Goal: Information Seeking & Learning: Compare options

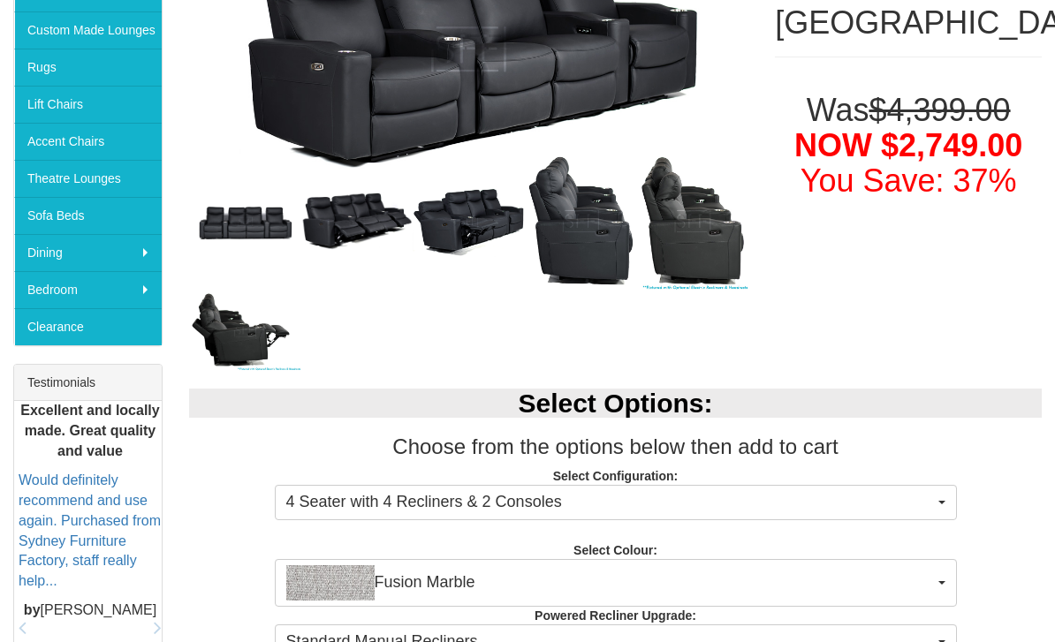
scroll to position [412, 0]
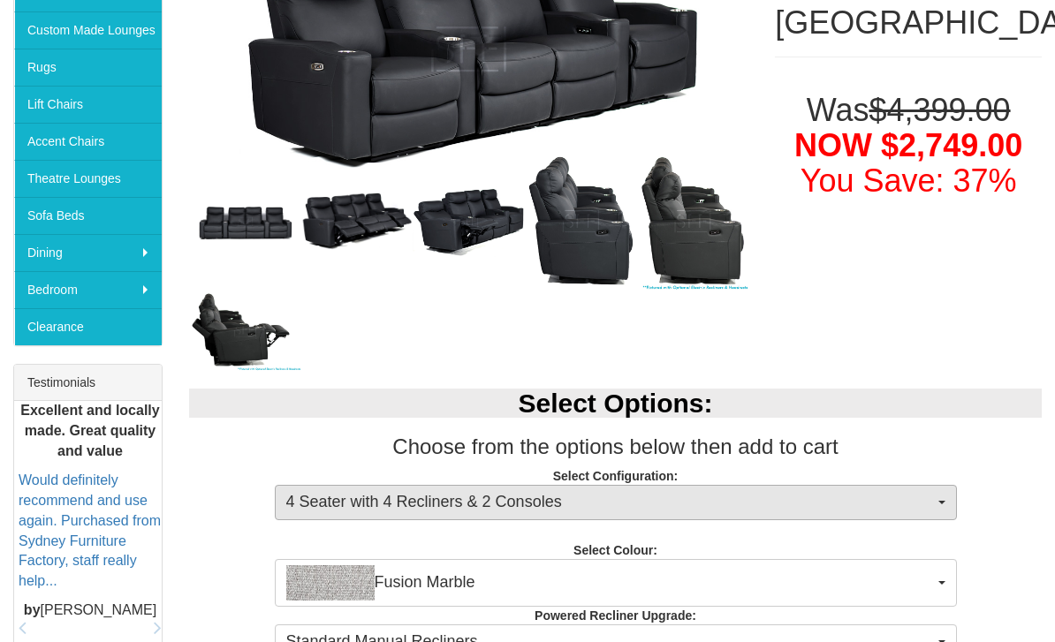
click at [888, 500] on span "4 Seater with 4 Recliners & 2 Consoles" at bounding box center [609, 502] width 647 height 23
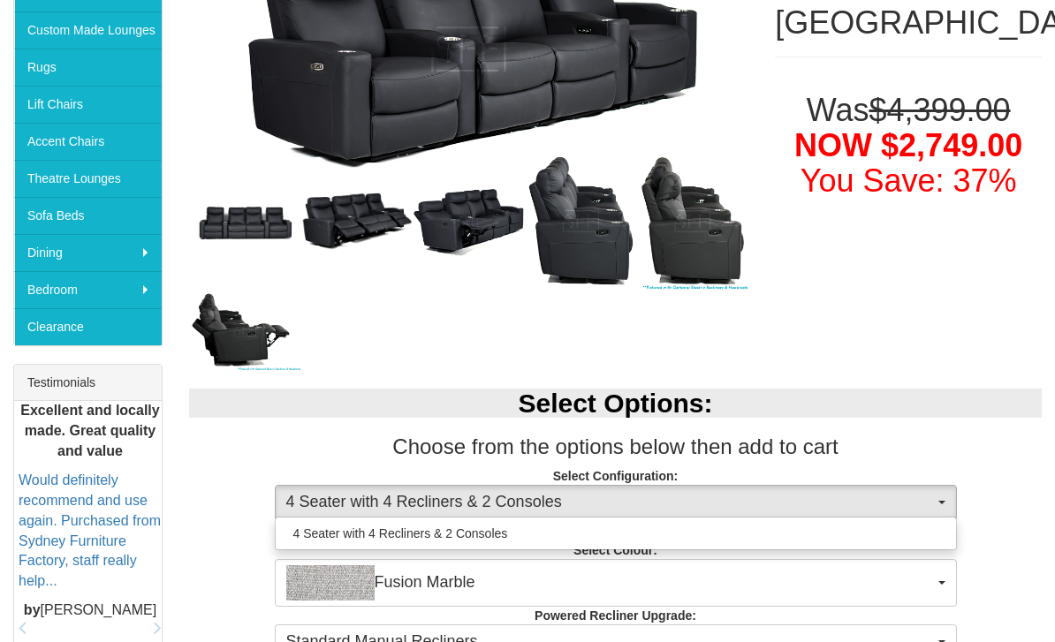
click at [892, 479] on div at bounding box center [527, 321] width 1055 height 642
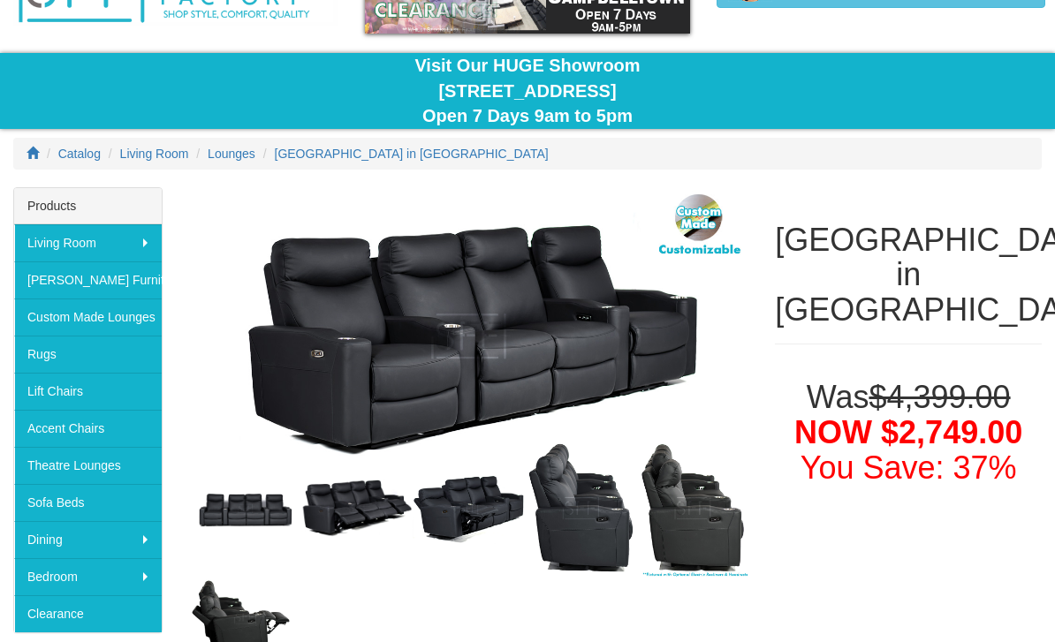
scroll to position [0, 0]
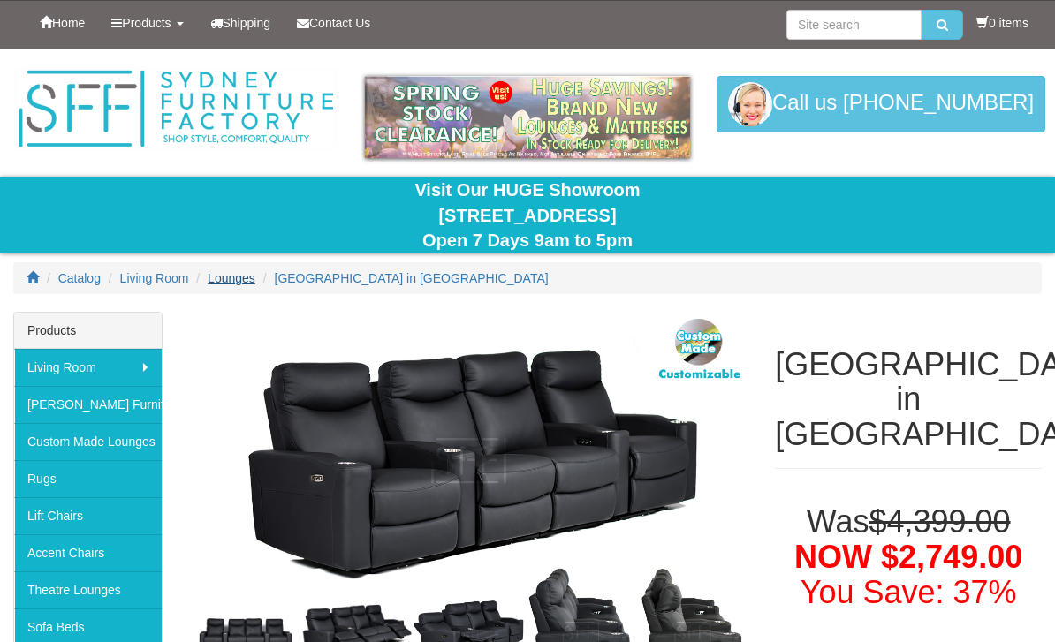
click at [231, 284] on span "Lounges" at bounding box center [232, 278] width 48 height 14
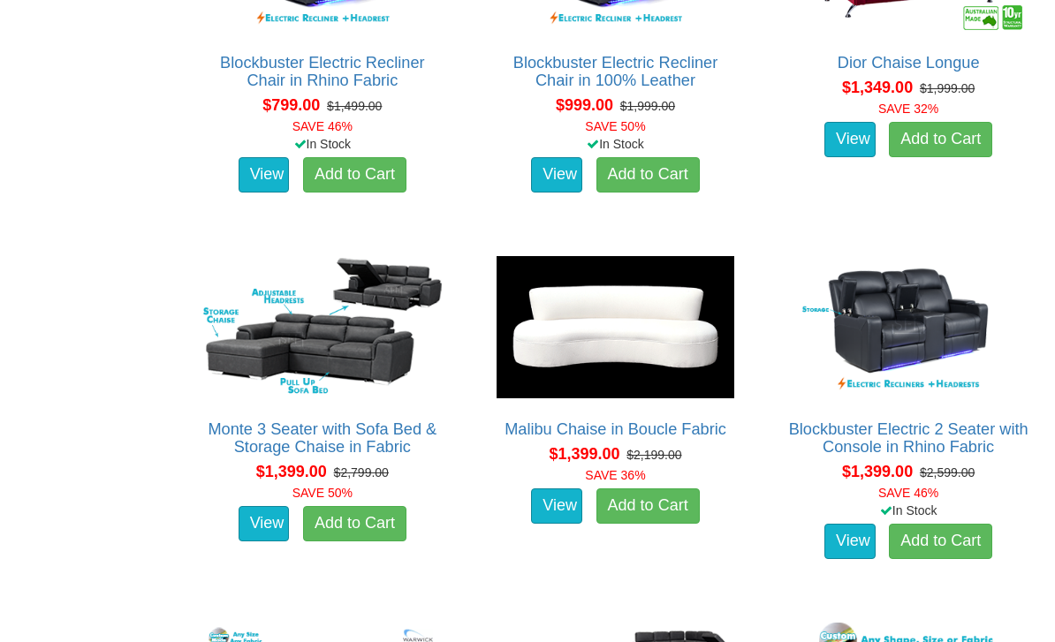
scroll to position [1192, 0]
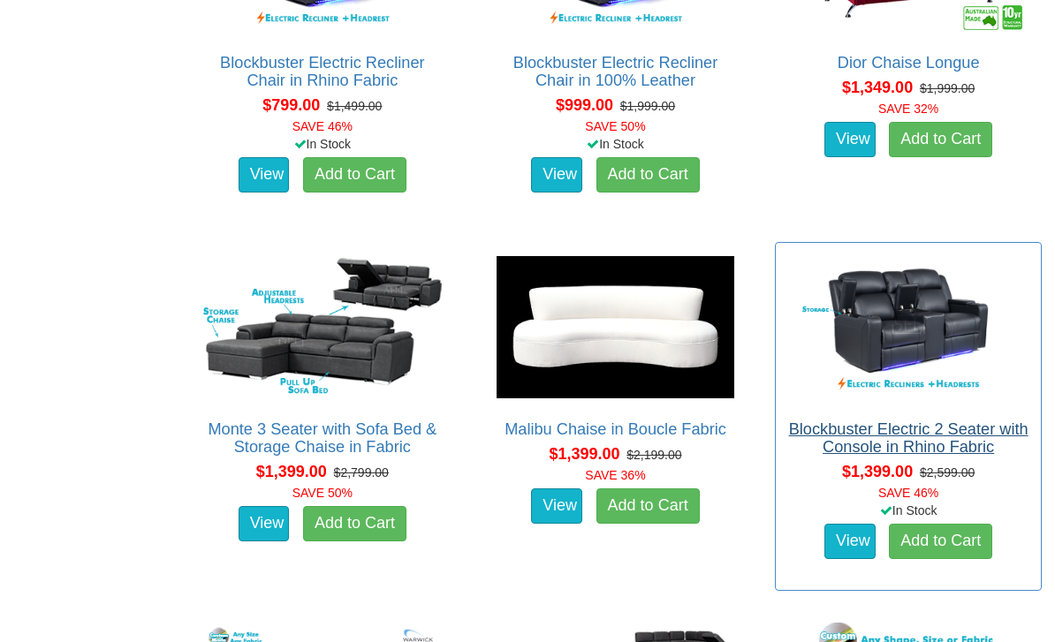
click at [833, 423] on link "Blockbuster Electric 2 Seater with Console in Rhino Fabric" at bounding box center [908, 437] width 239 height 35
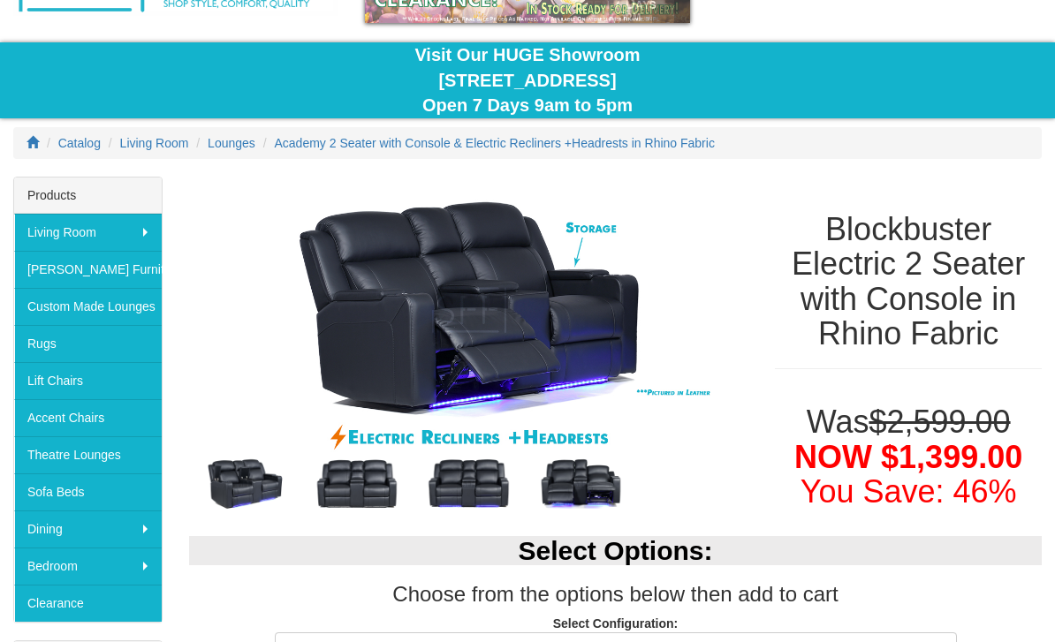
scroll to position [135, 0]
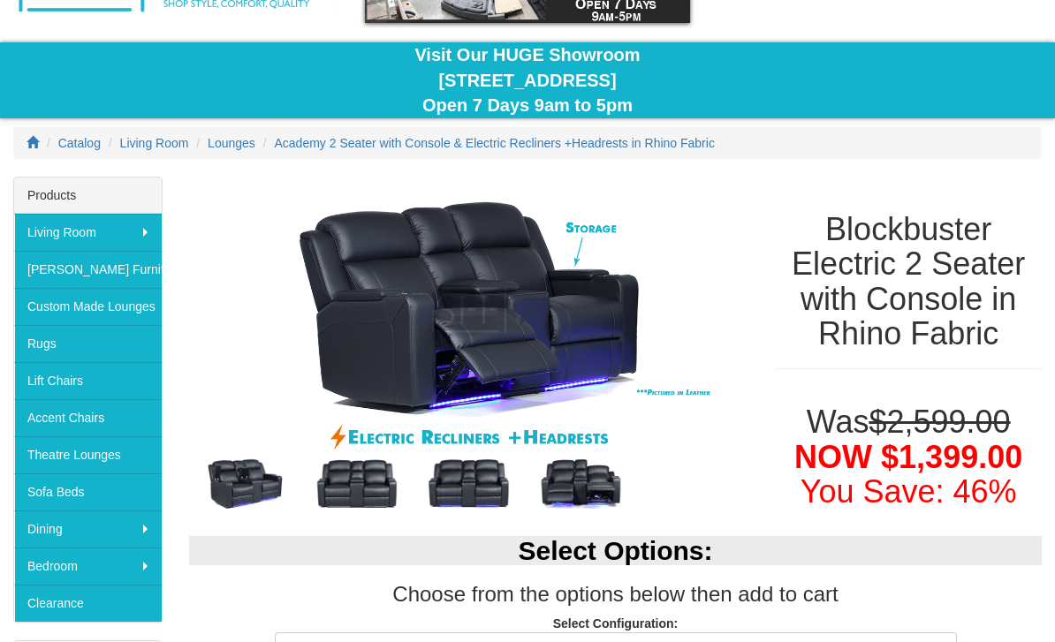
click at [352, 478] on img at bounding box center [357, 484] width 112 height 56
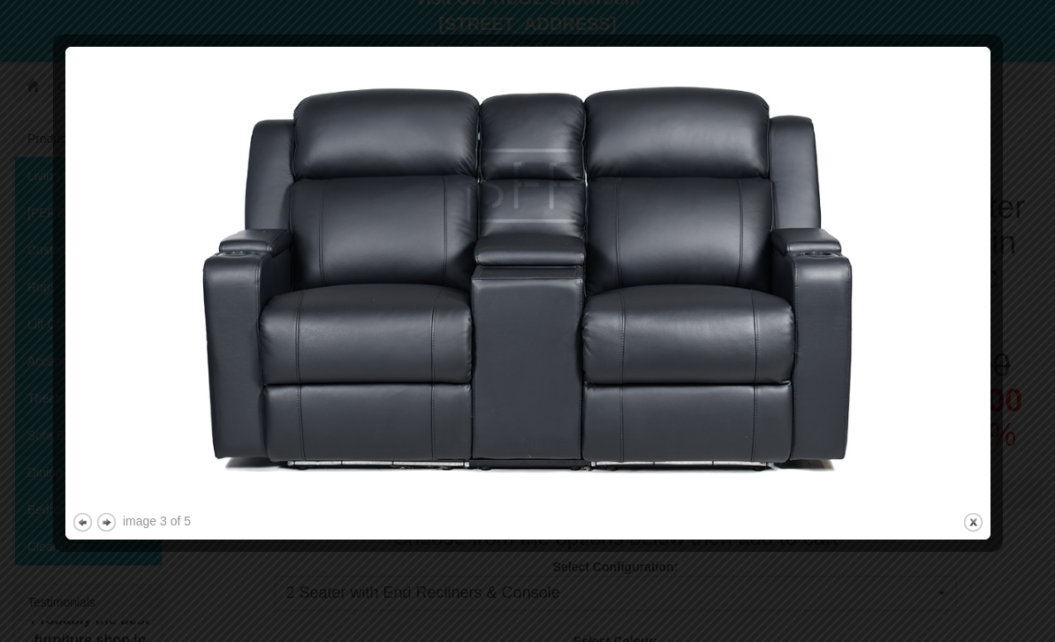
scroll to position [192, 0]
click at [102, 533] on button "next" at bounding box center [106, 522] width 22 height 22
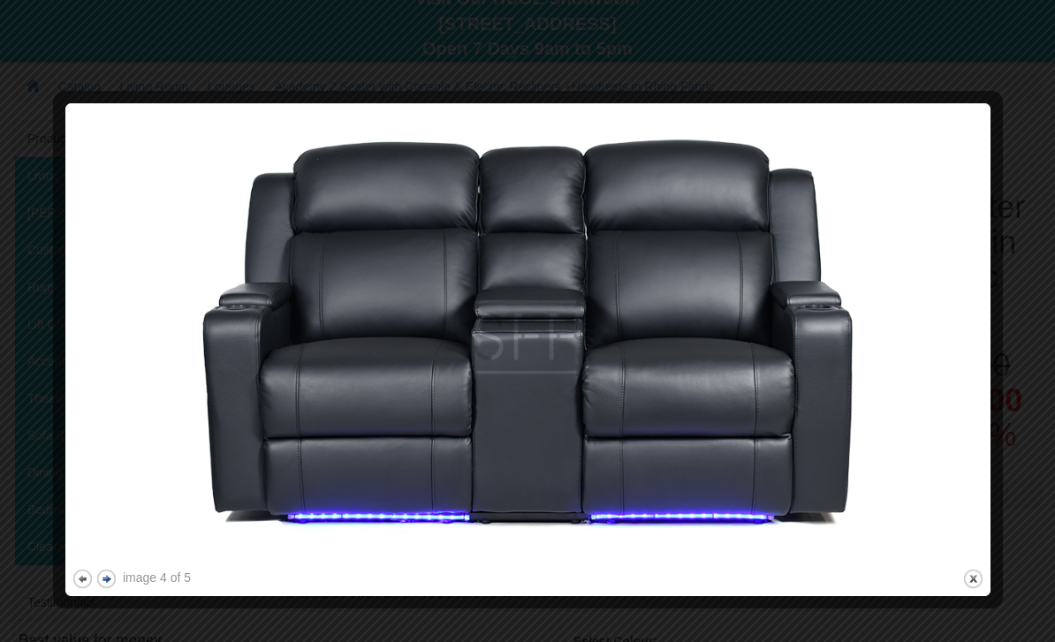
click at [104, 577] on button "next" at bounding box center [106, 579] width 22 height 22
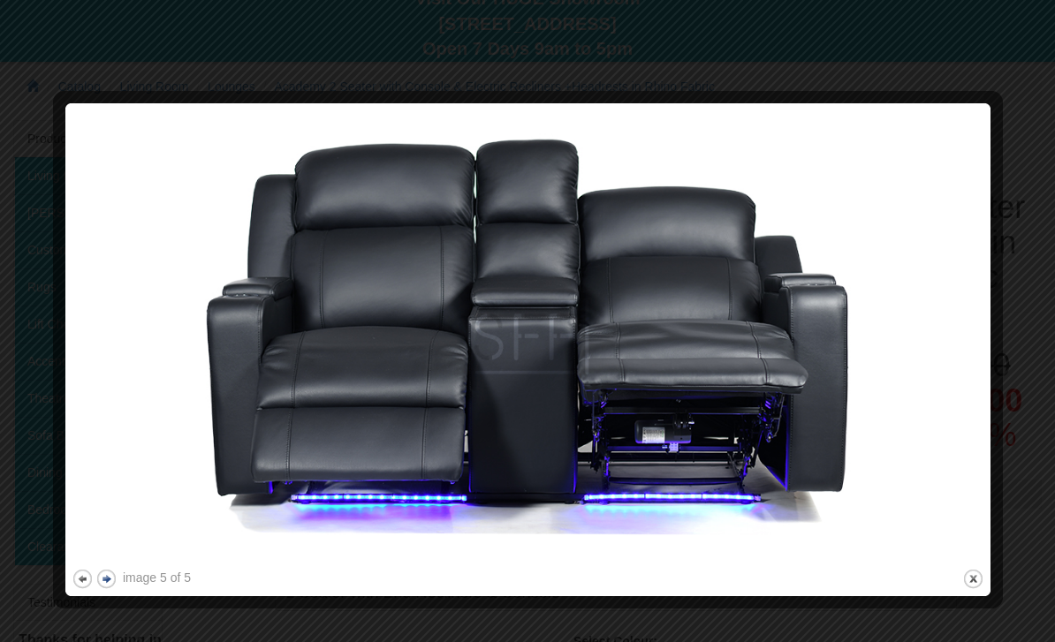
click at [111, 578] on button "next" at bounding box center [106, 579] width 22 height 22
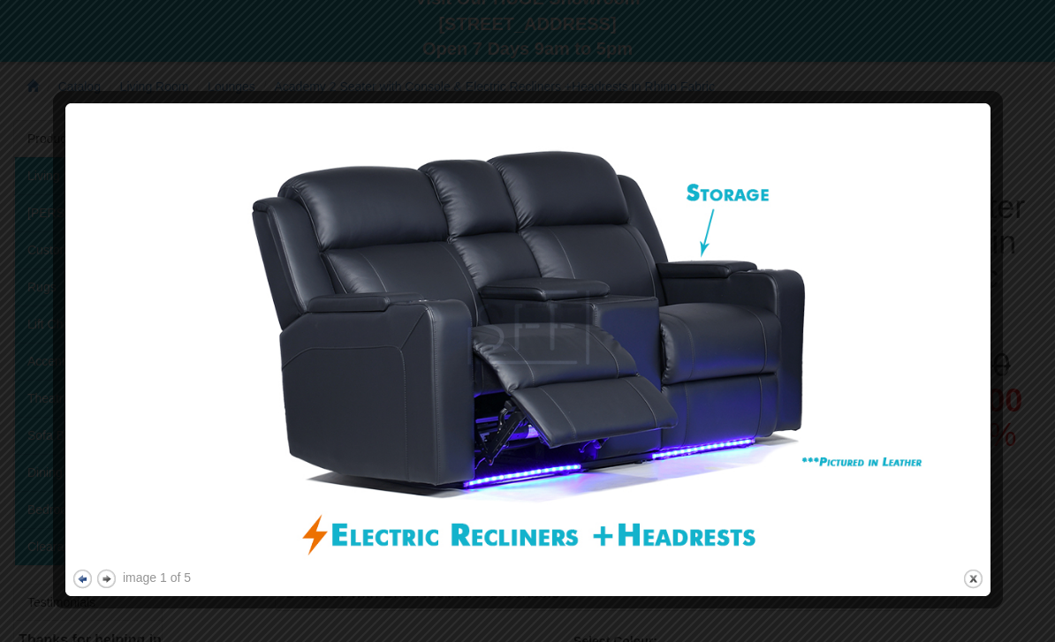
click at [79, 586] on button "previous" at bounding box center [83, 579] width 22 height 22
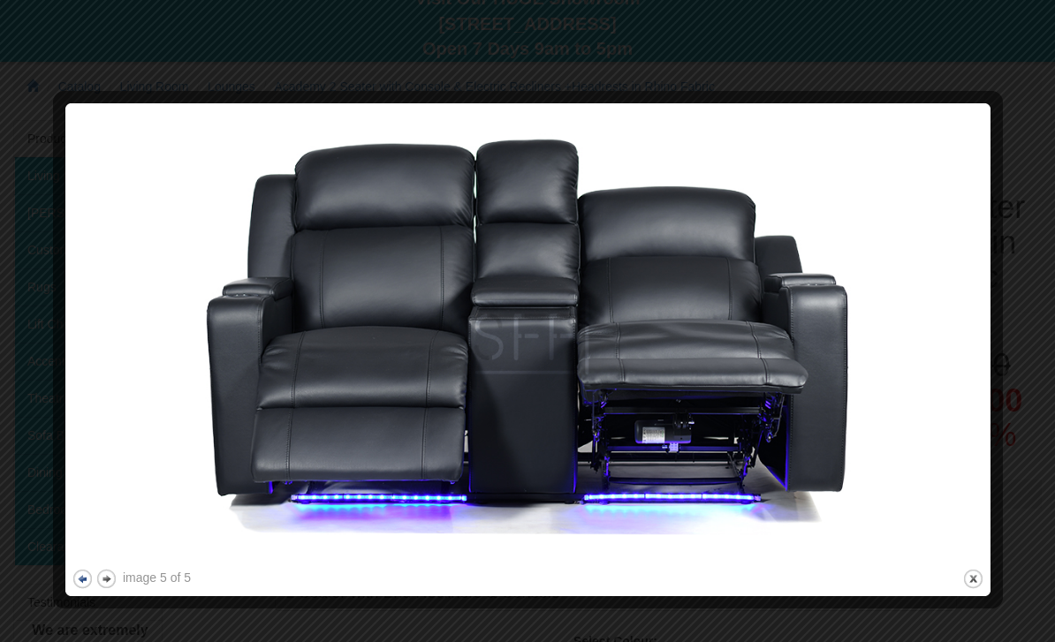
click at [72, 584] on button "previous" at bounding box center [83, 579] width 22 height 22
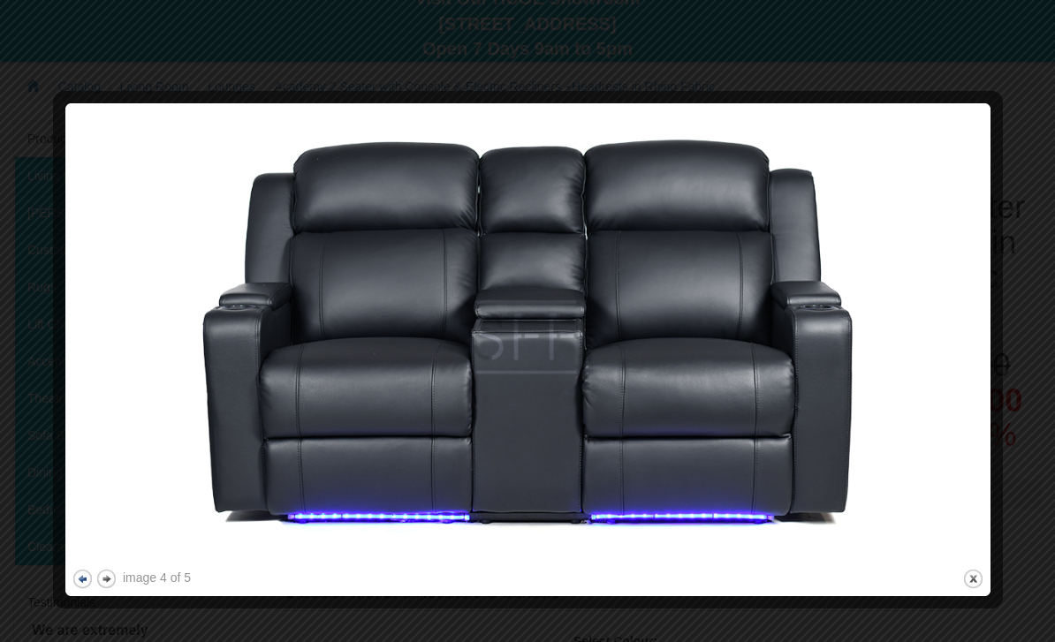
click at [73, 577] on button "previous" at bounding box center [83, 579] width 22 height 22
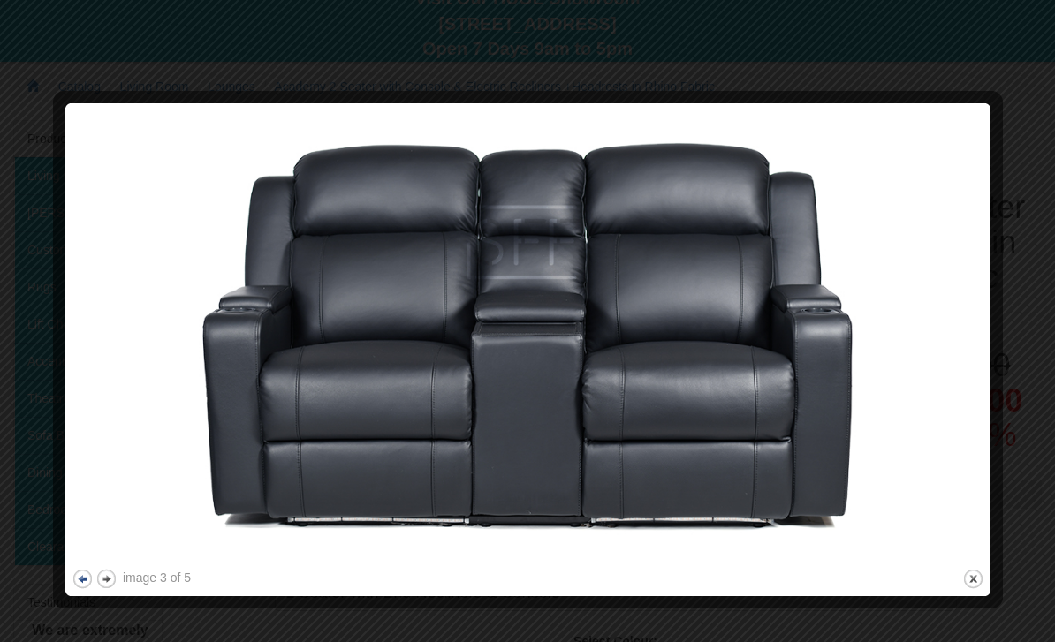
click at [78, 583] on button "previous" at bounding box center [83, 579] width 22 height 22
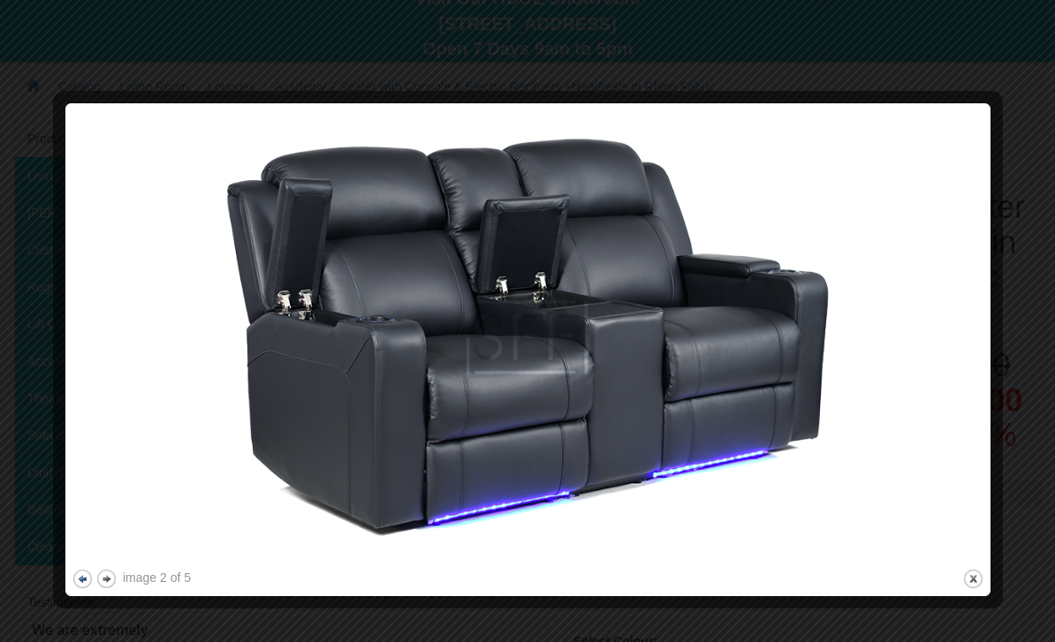
click at [72, 579] on button "previous" at bounding box center [83, 579] width 22 height 22
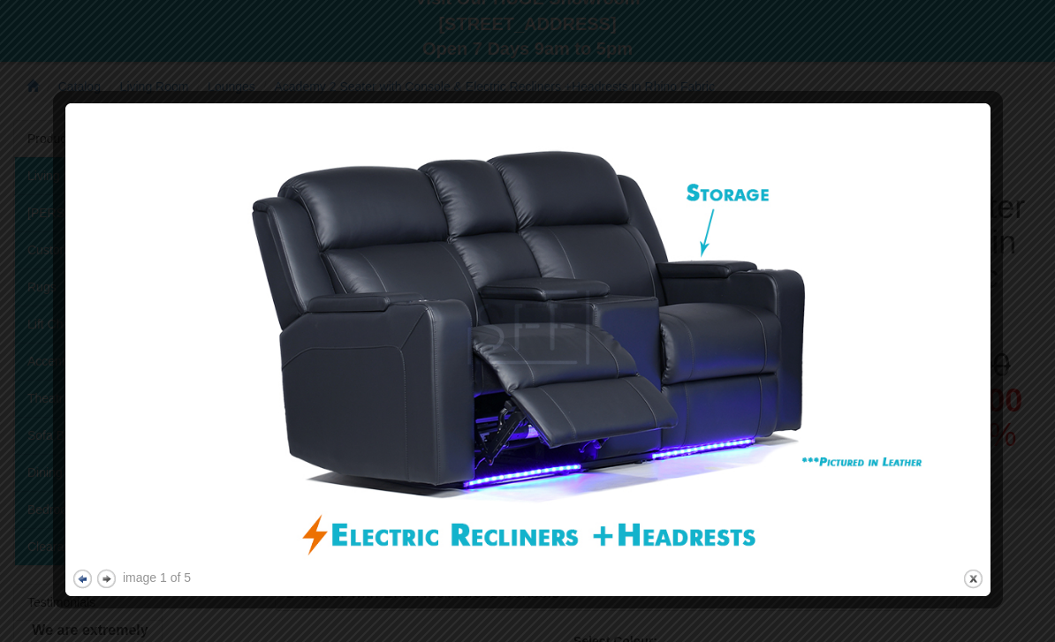
click at [72, 578] on button "previous" at bounding box center [83, 579] width 22 height 22
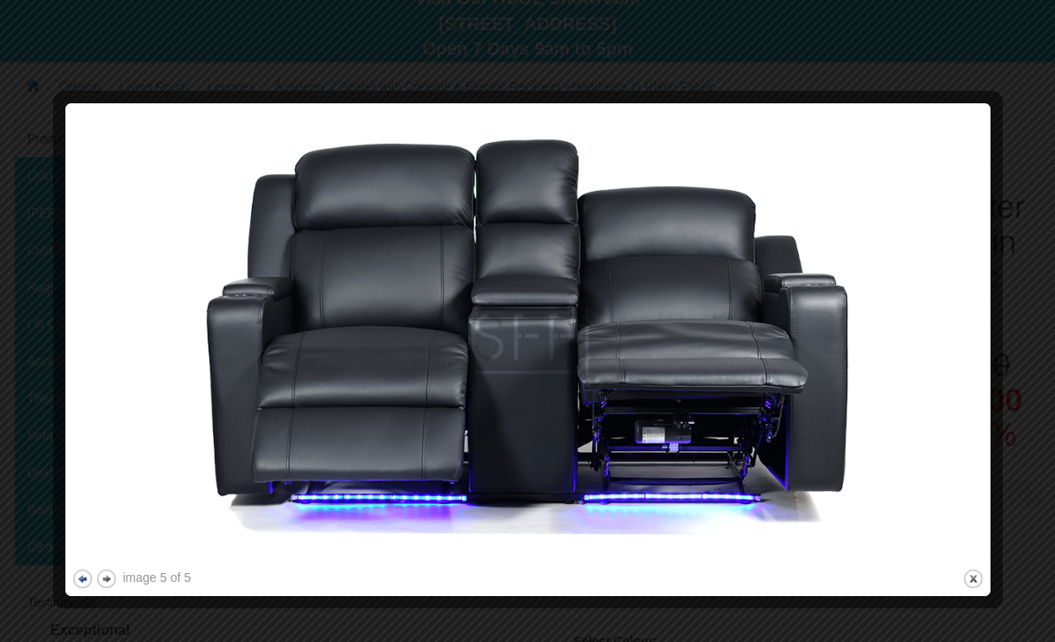
click at [79, 580] on button "previous" at bounding box center [83, 579] width 22 height 22
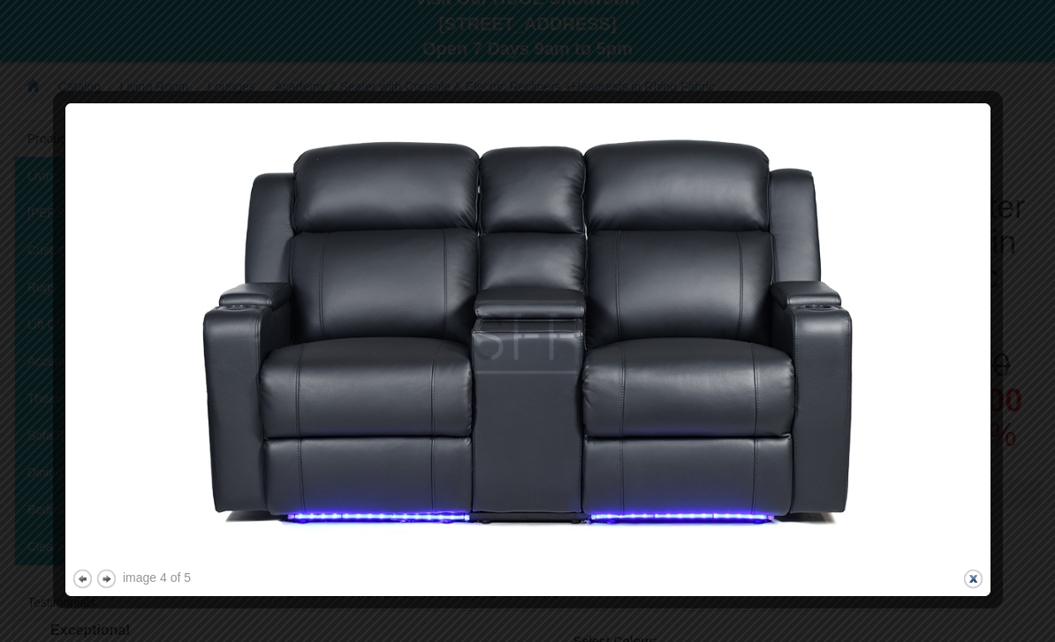
click at [982, 577] on button "close" at bounding box center [973, 579] width 22 height 22
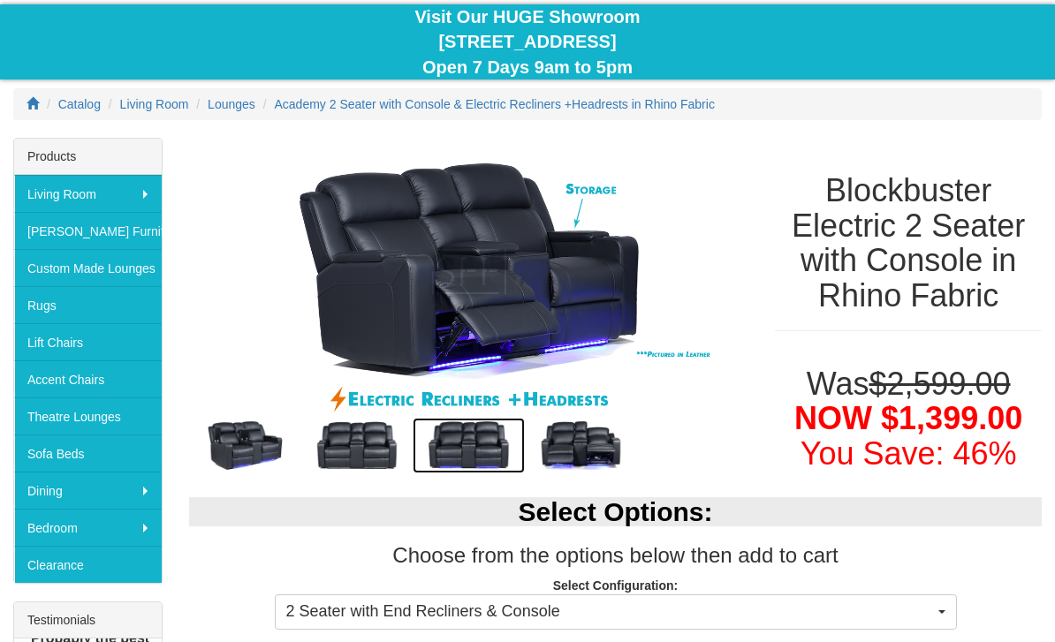
scroll to position [169, 0]
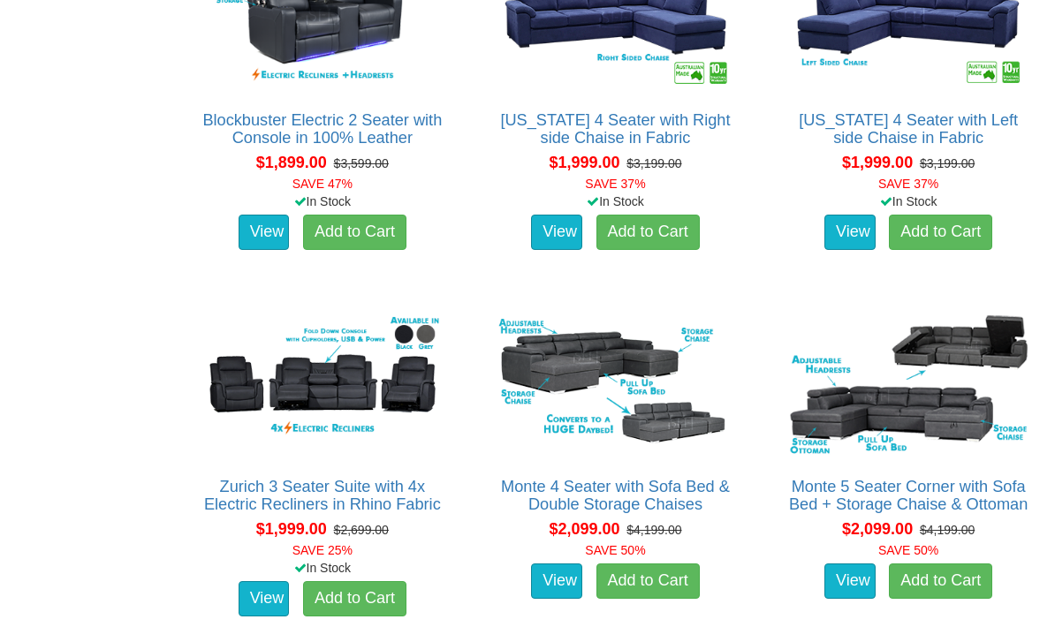
scroll to position [2601, 0]
click at [305, 378] on img at bounding box center [322, 385] width 247 height 152
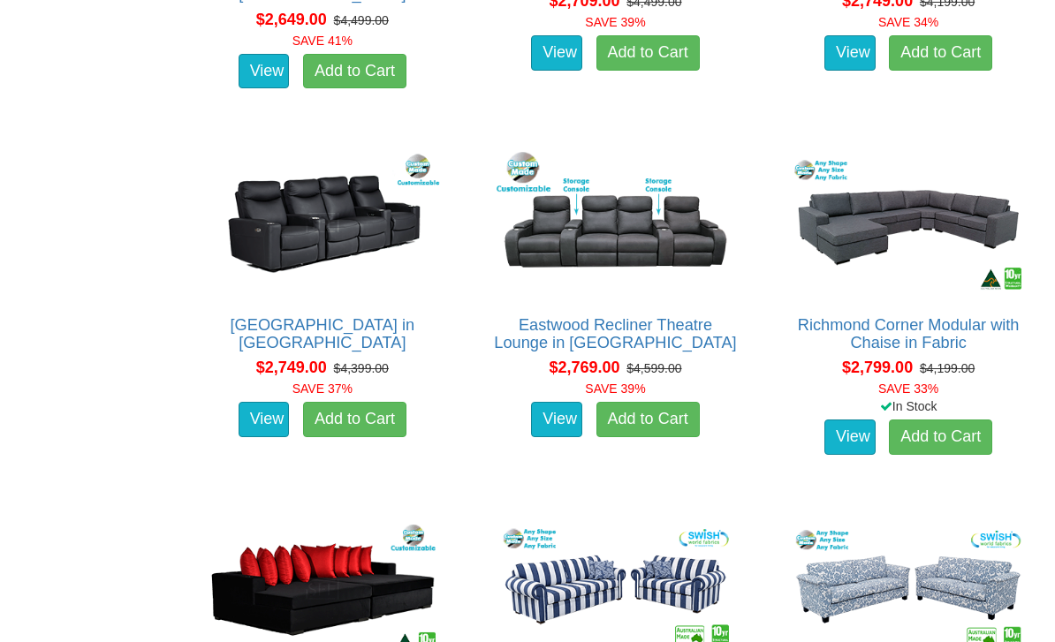
scroll to position [4962, 0]
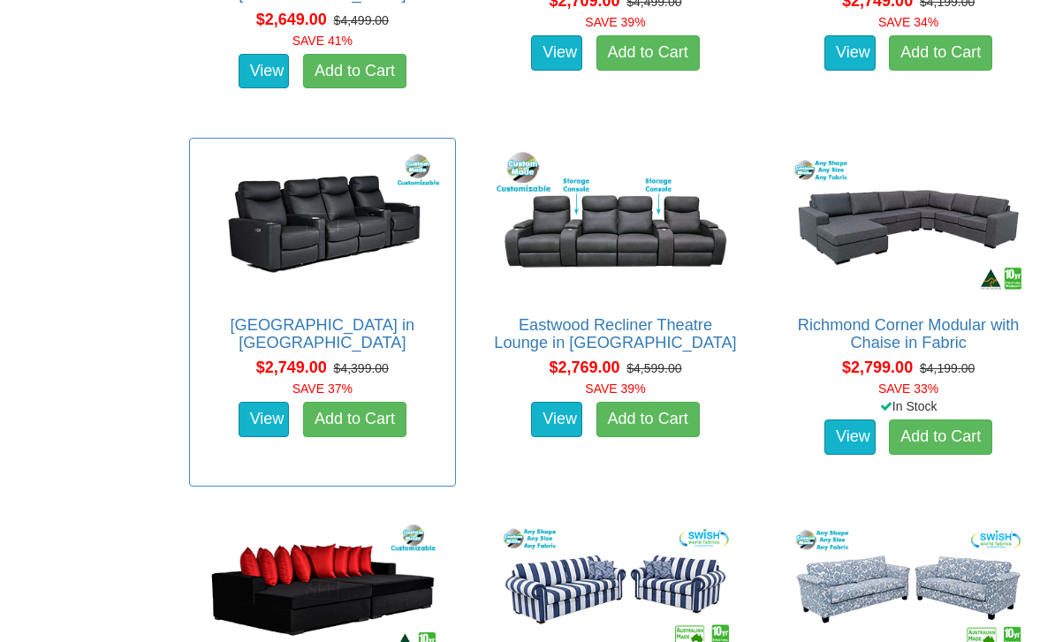
click at [280, 244] on img at bounding box center [322, 224] width 247 height 152
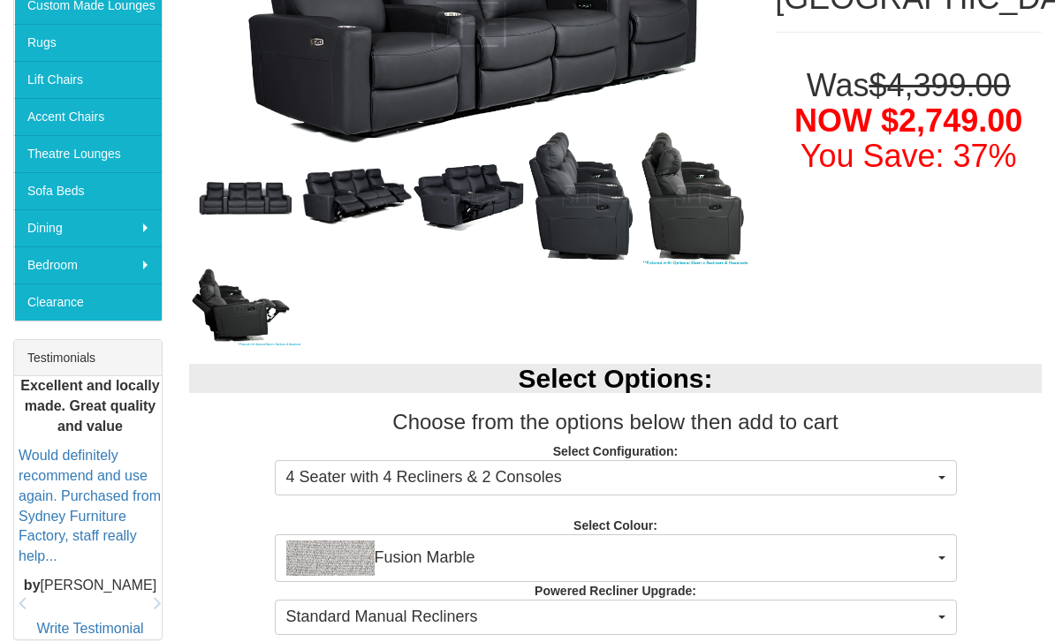
scroll to position [436, 0]
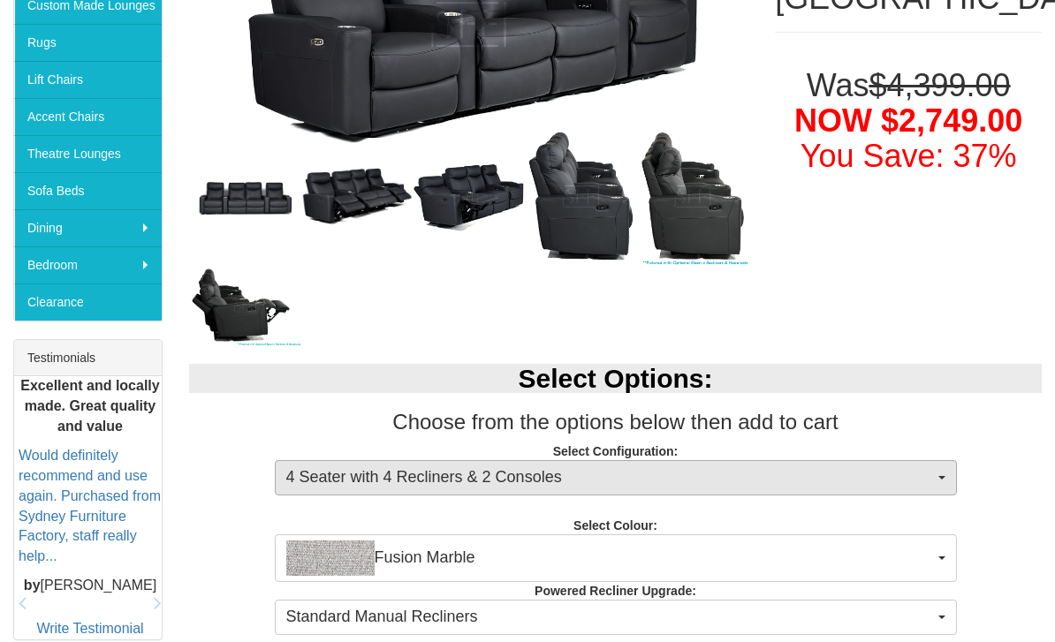
click at [884, 473] on span "4 Seater with 4 Recliners & 2 Consoles" at bounding box center [609, 477] width 647 height 23
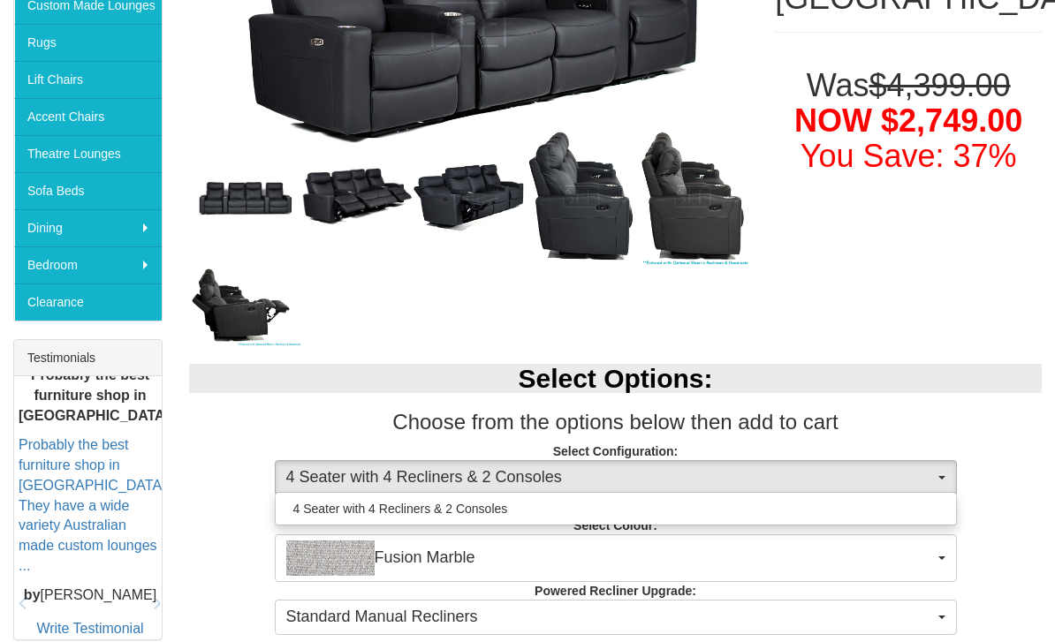
click at [859, 487] on div at bounding box center [527, 321] width 1055 height 642
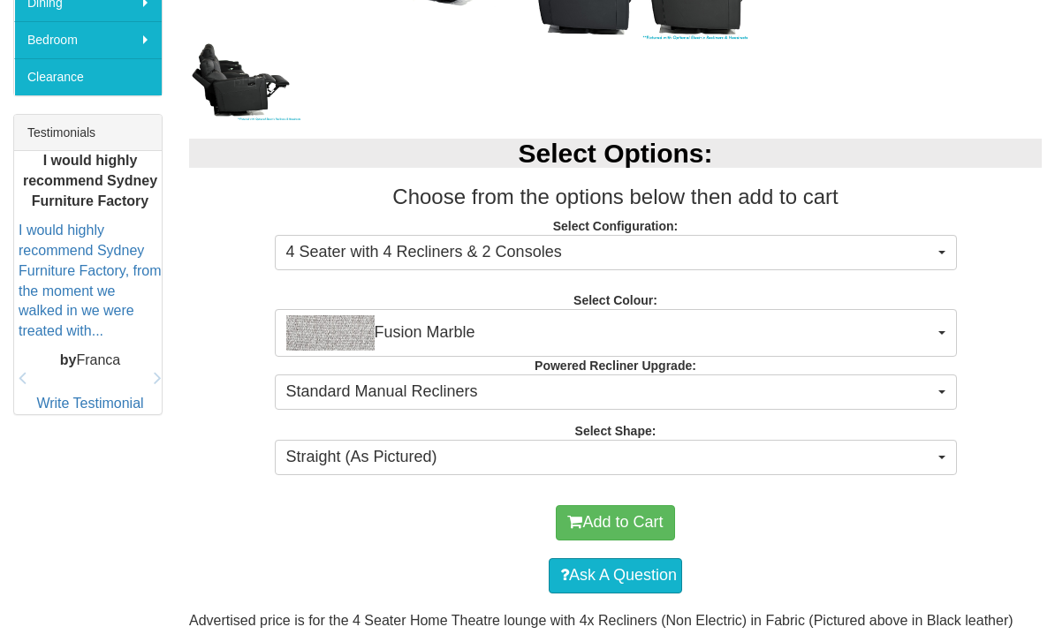
scroll to position [662, 0]
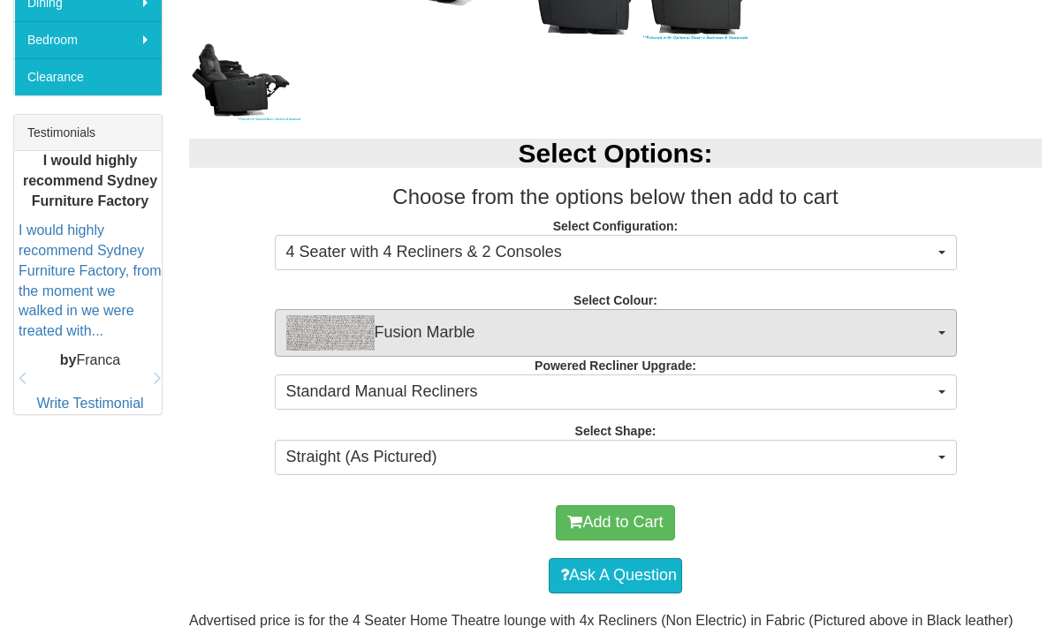
click at [889, 344] on span "Fusion Marble" at bounding box center [609, 332] width 647 height 35
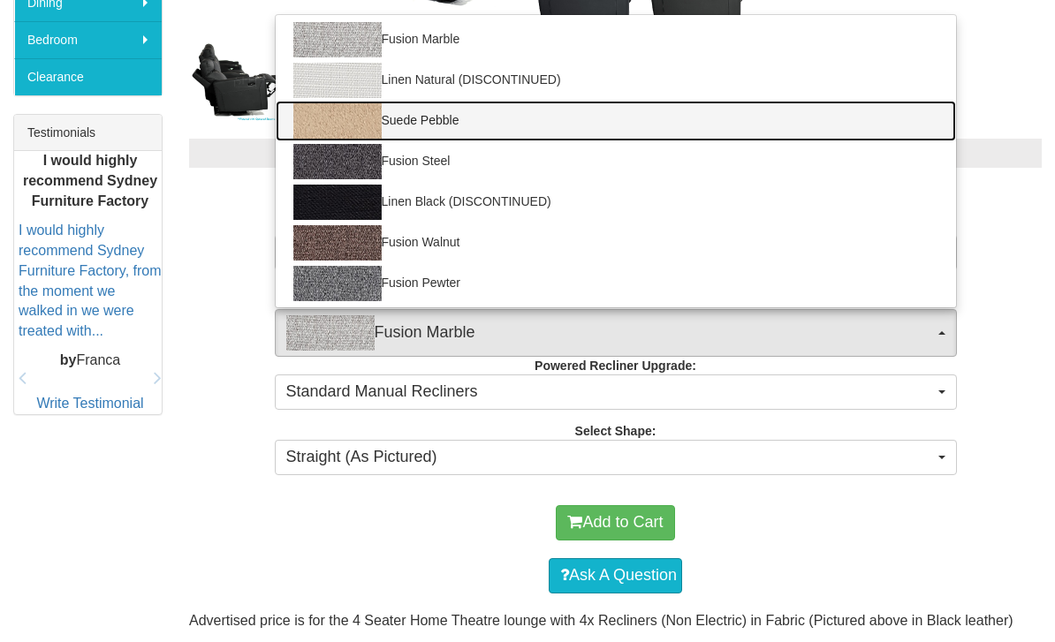
click at [317, 120] on img at bounding box center [337, 120] width 88 height 35
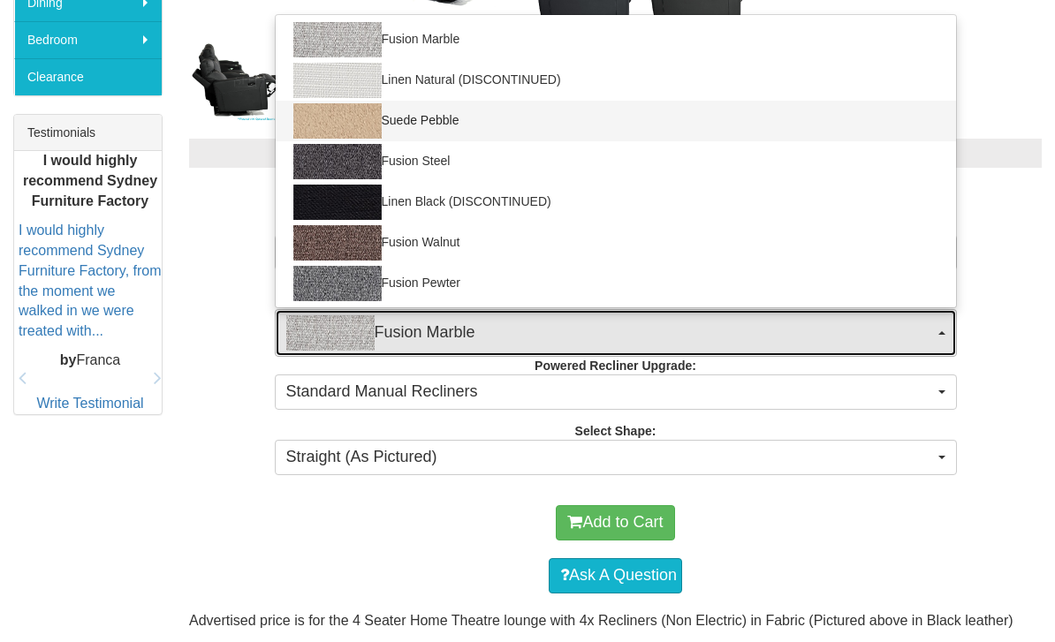
select select "1437"
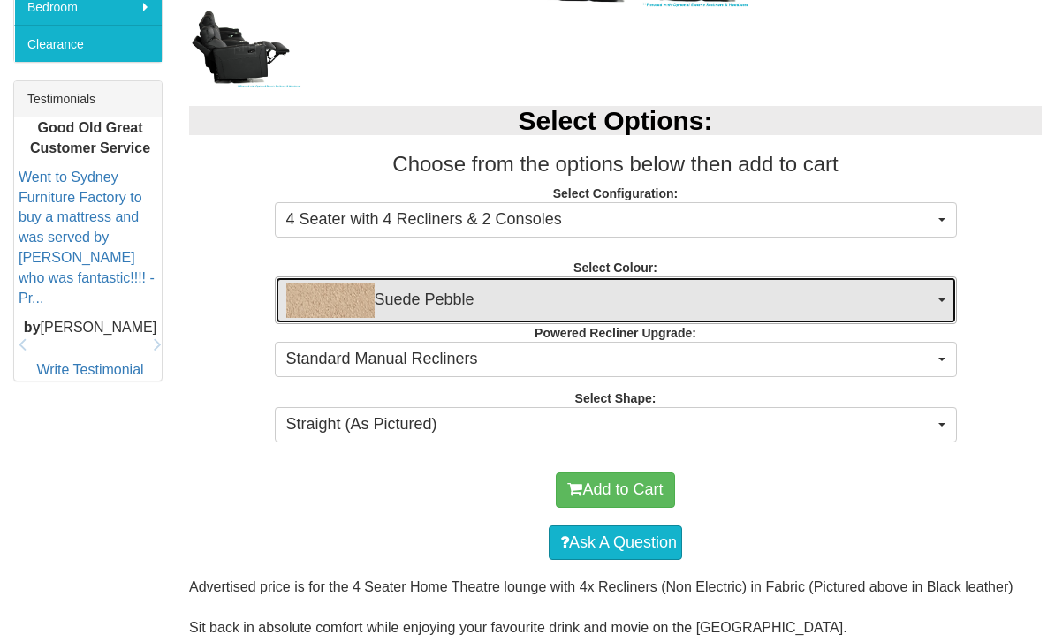
scroll to position [694, 0]
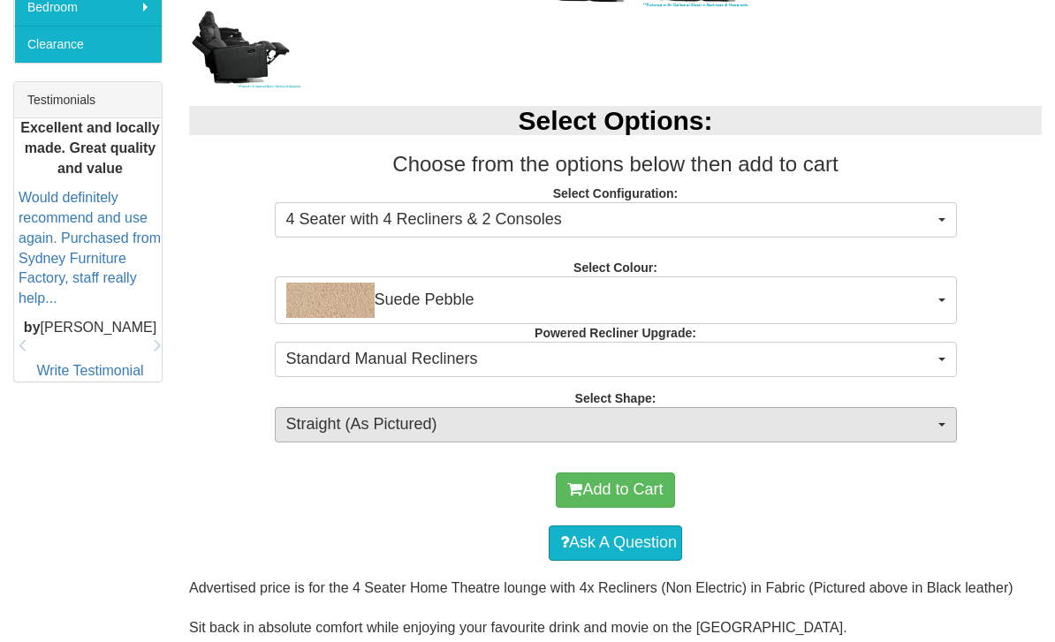
click at [947, 427] on button "Straight (As Pictured)" at bounding box center [616, 424] width 682 height 35
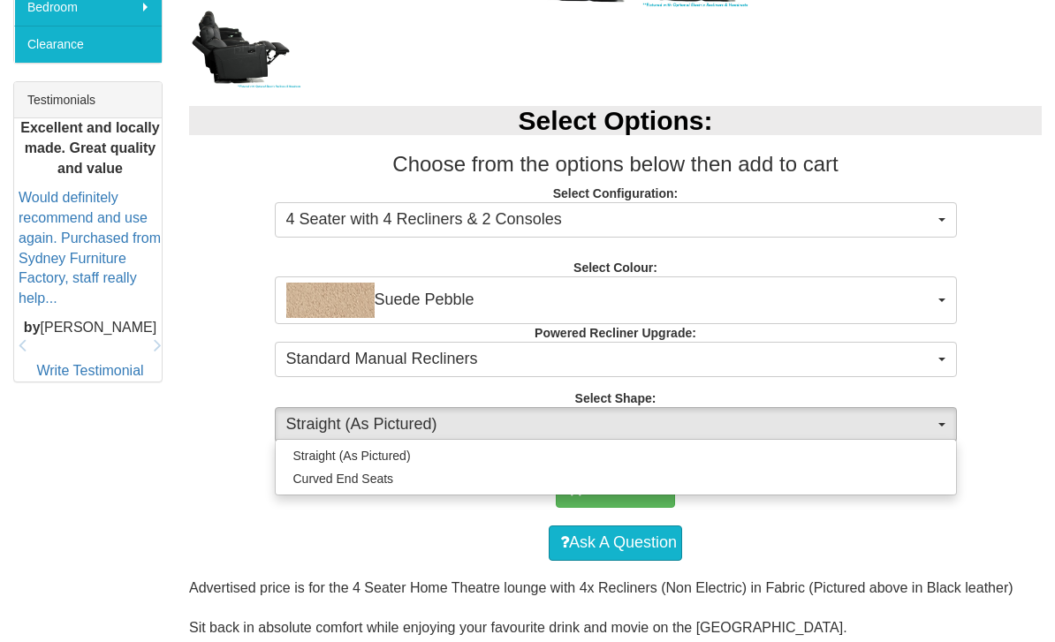
click at [110, 579] on div at bounding box center [527, 321] width 1055 height 642
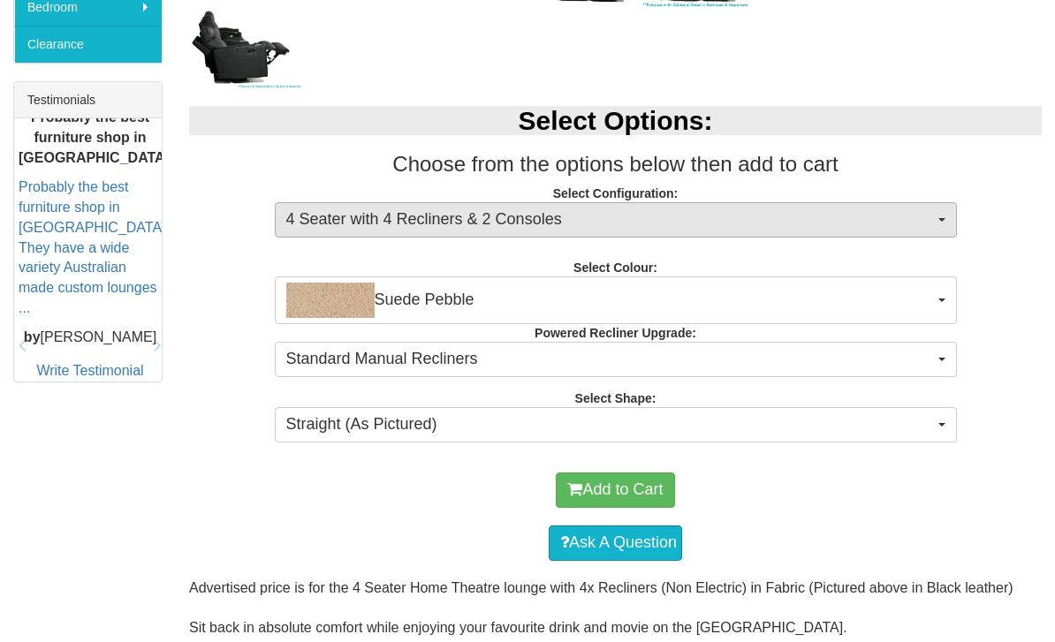
click at [882, 223] on span "4 Seater with 4 Recliners & 2 Consoles" at bounding box center [609, 219] width 647 height 23
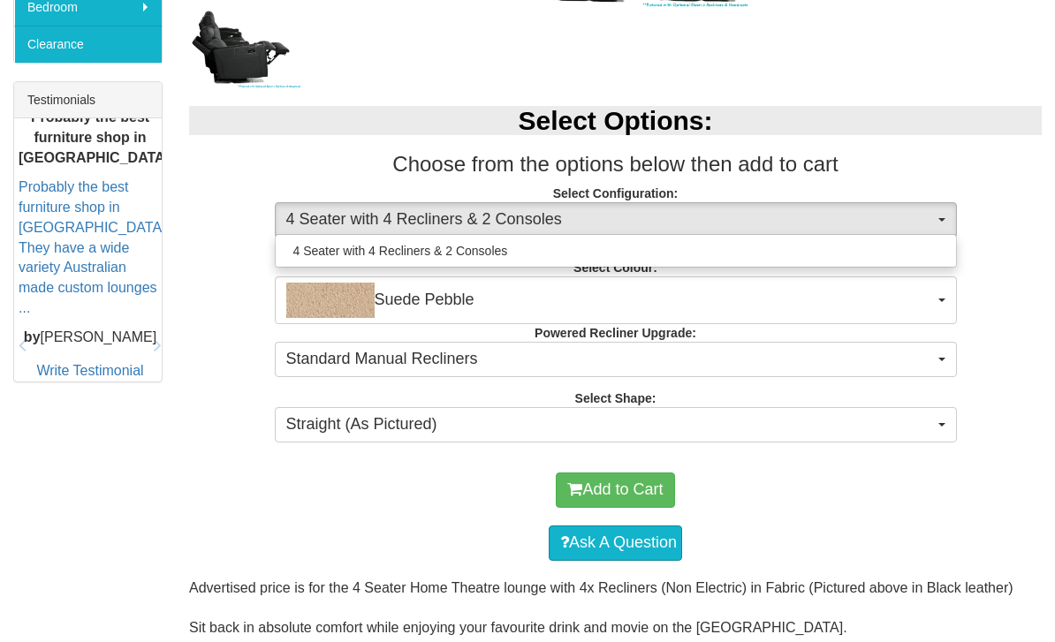
click at [904, 204] on div at bounding box center [527, 321] width 1055 height 642
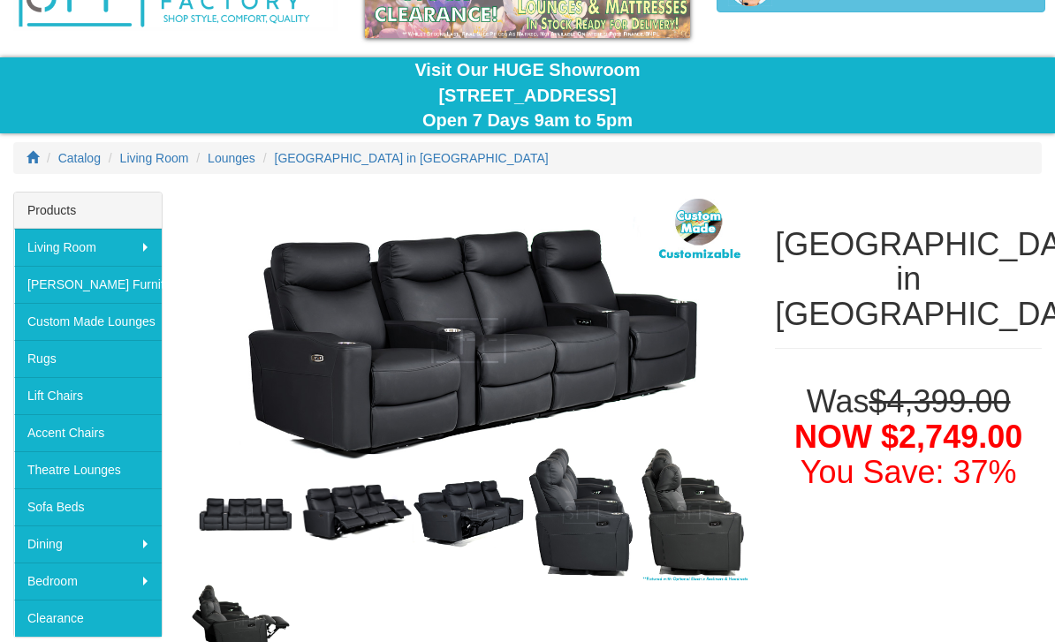
scroll to position [118, 0]
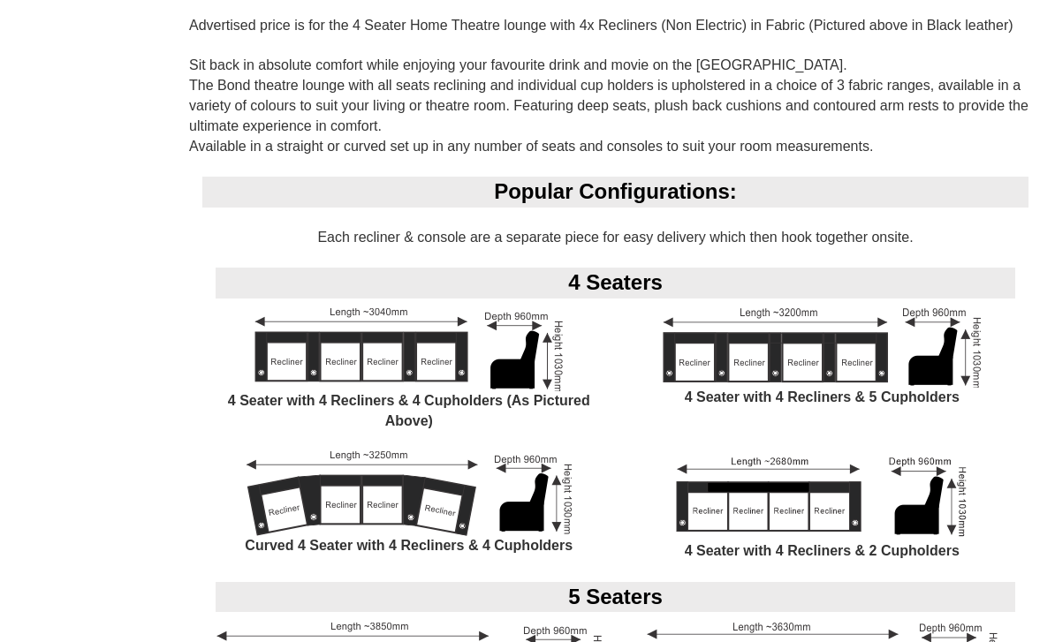
scroll to position [1384, 0]
